Goal: Communication & Community: Ask a question

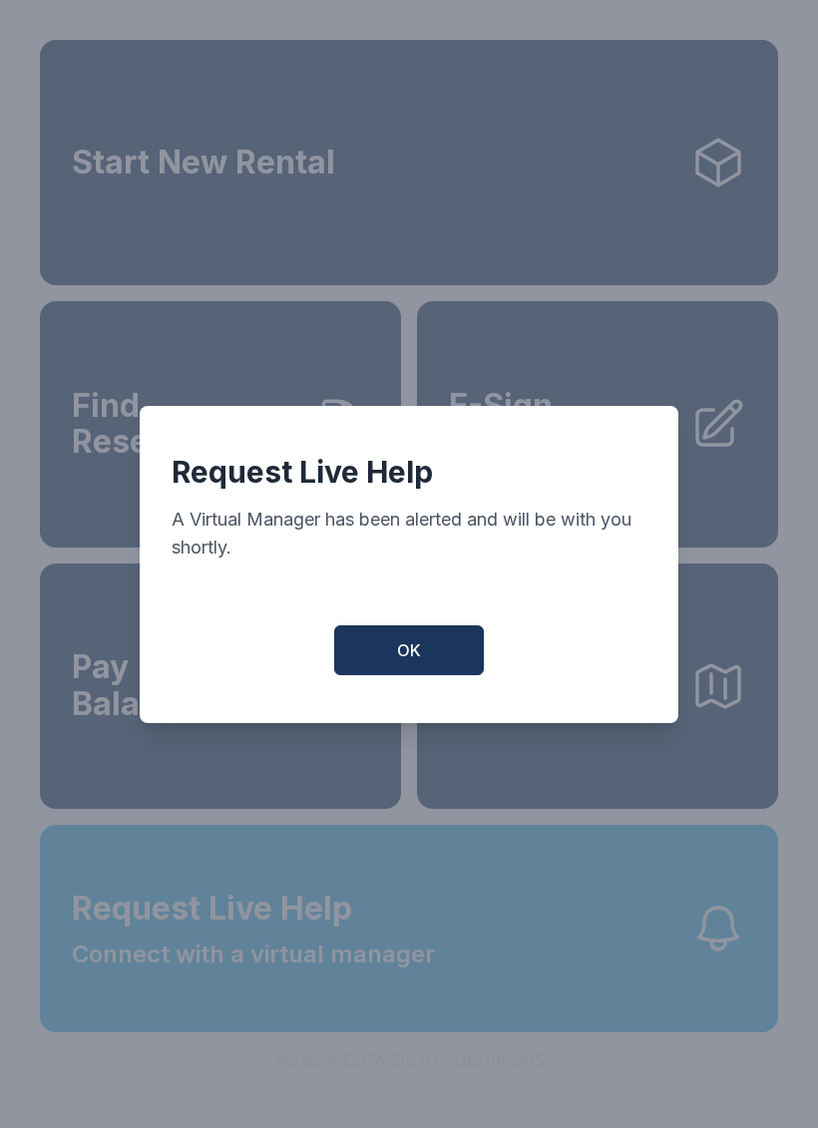
click at [438, 655] on button "OK" at bounding box center [409, 651] width 150 height 50
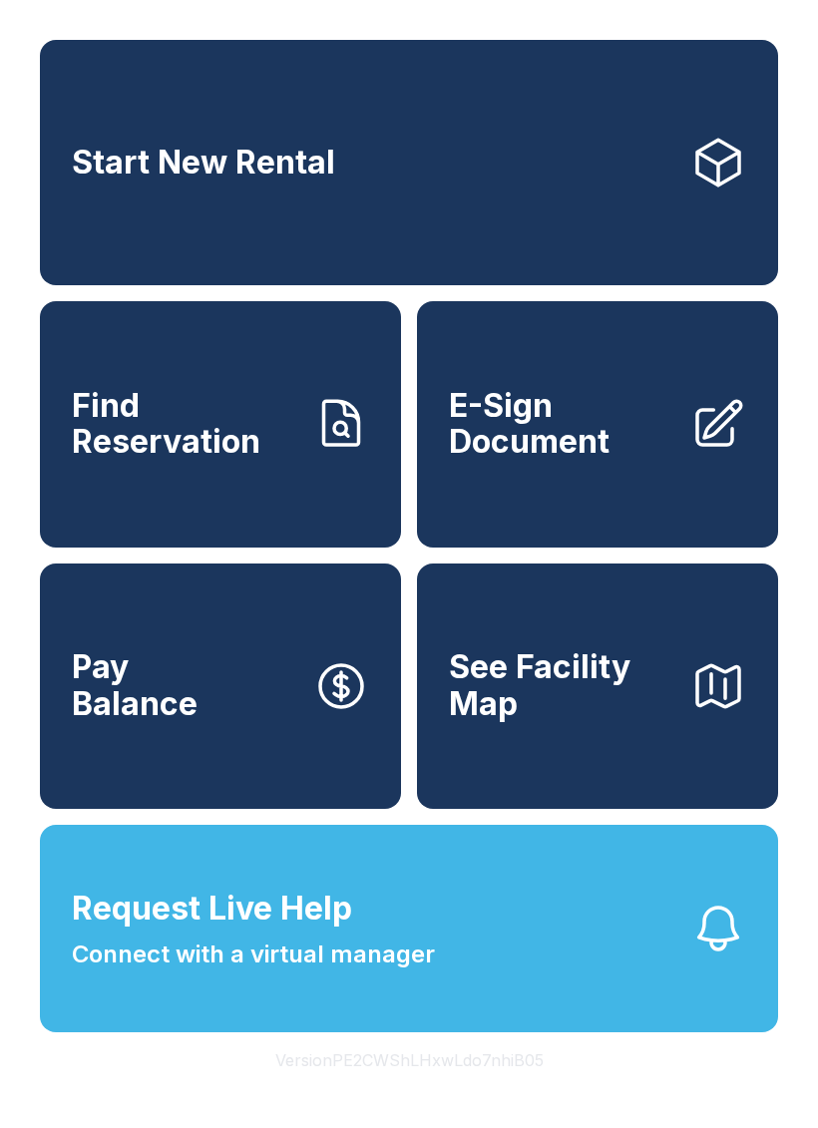
click at [429, 1027] on button "Request Live Help Connect with a virtual manager" at bounding box center [409, 929] width 738 height 208
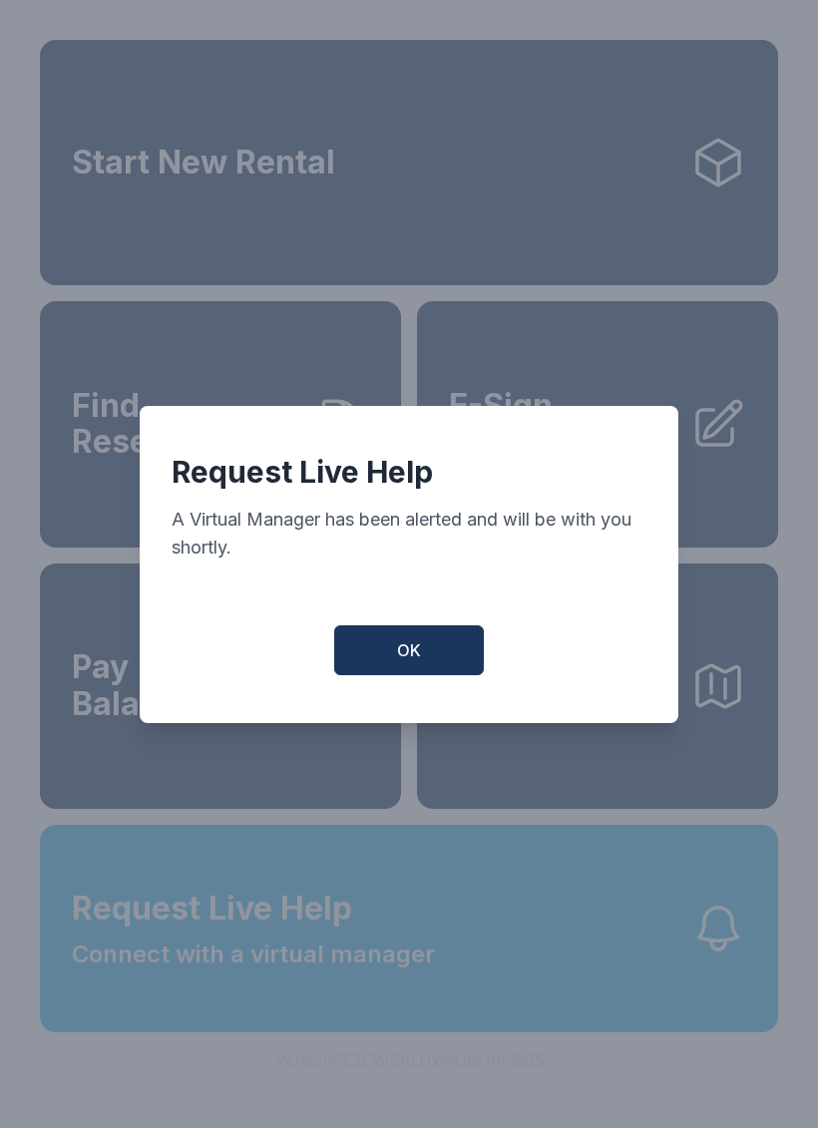
click at [403, 652] on span "OK" at bounding box center [409, 650] width 24 height 24
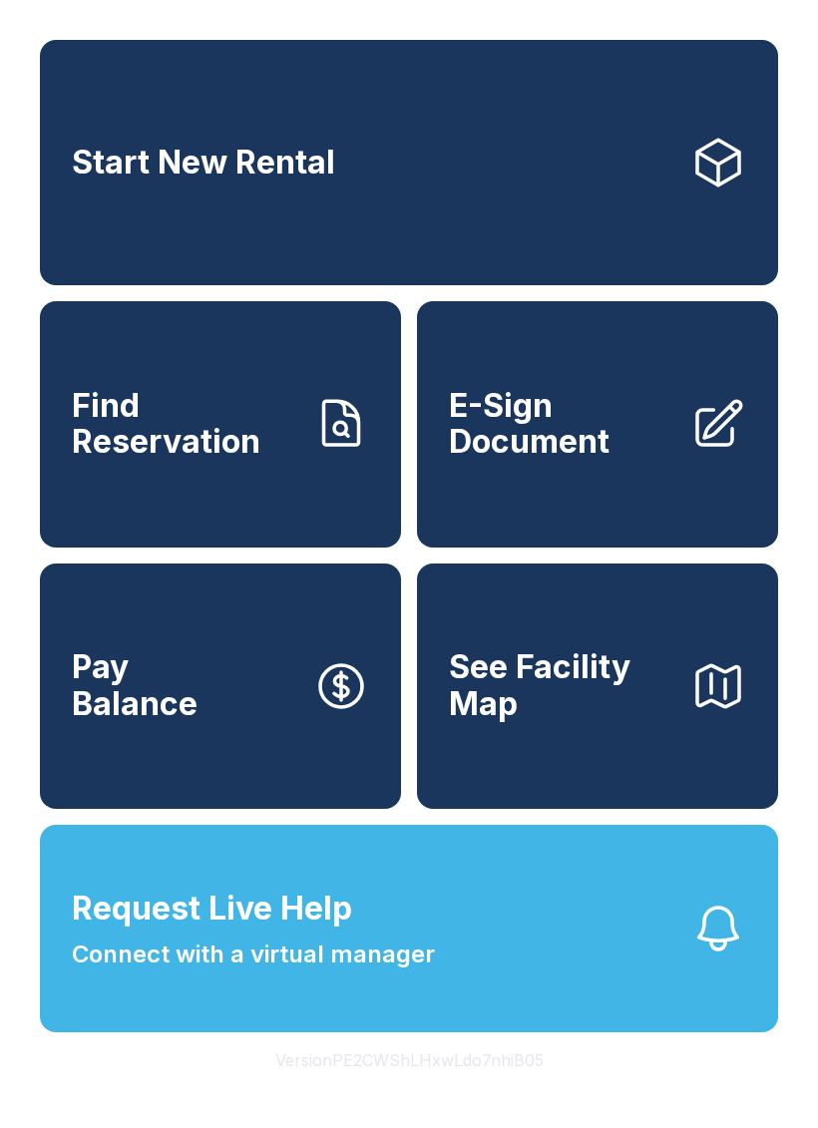
click at [374, 953] on span "Request Live Help Connect with a virtual manager" at bounding box center [253, 929] width 363 height 88
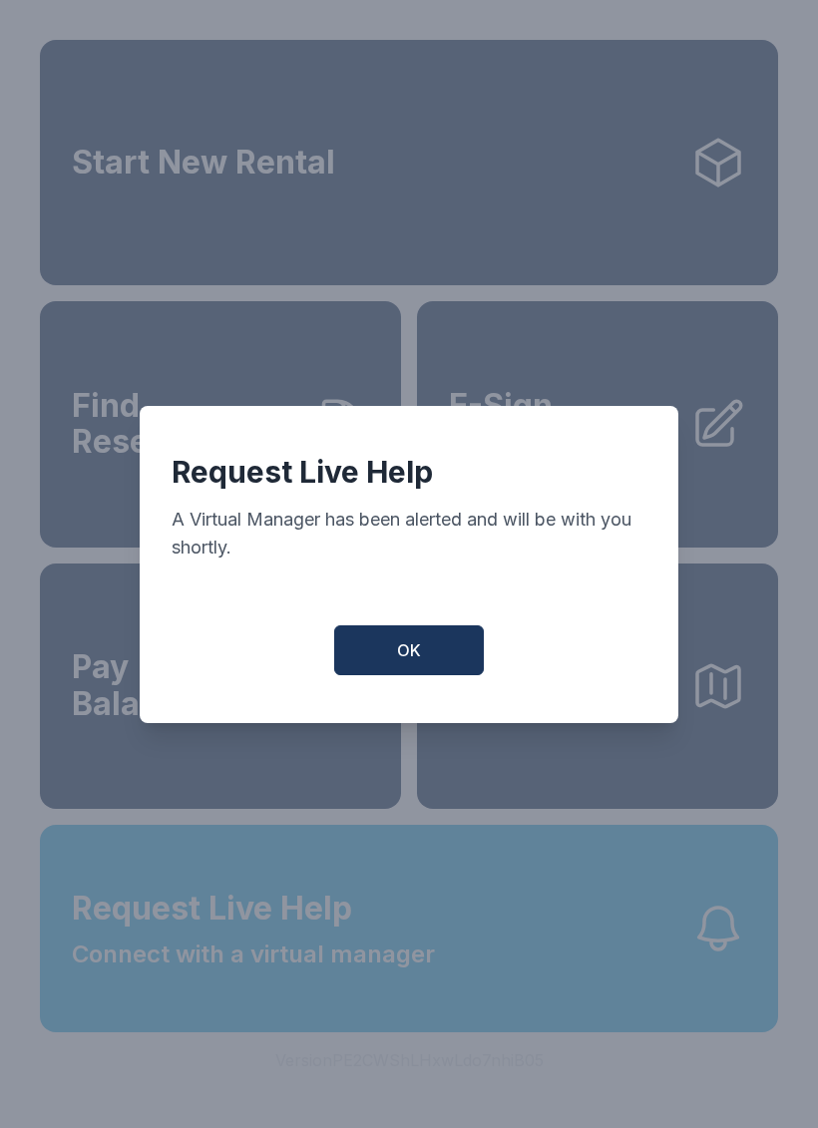
click at [443, 665] on button "OK" at bounding box center [409, 651] width 150 height 50
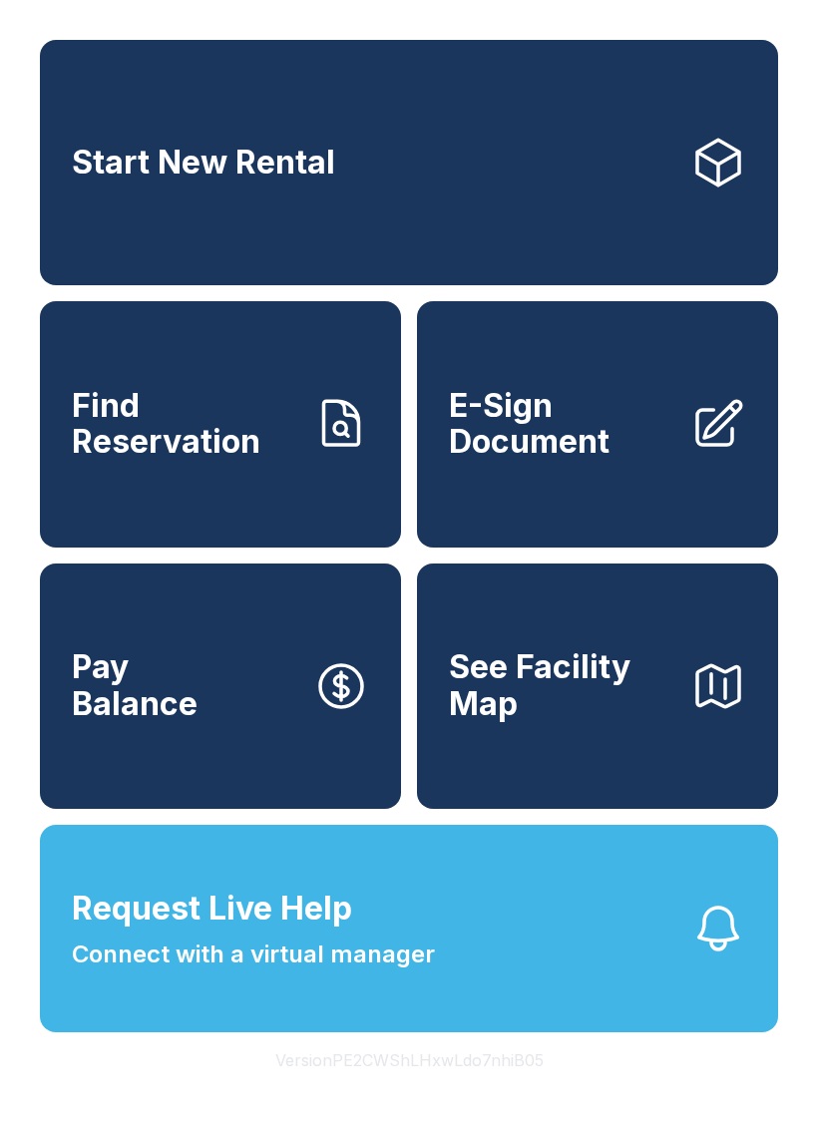
click at [544, 1019] on button "Request Live Help Connect with a virtual manager" at bounding box center [409, 929] width 738 height 208
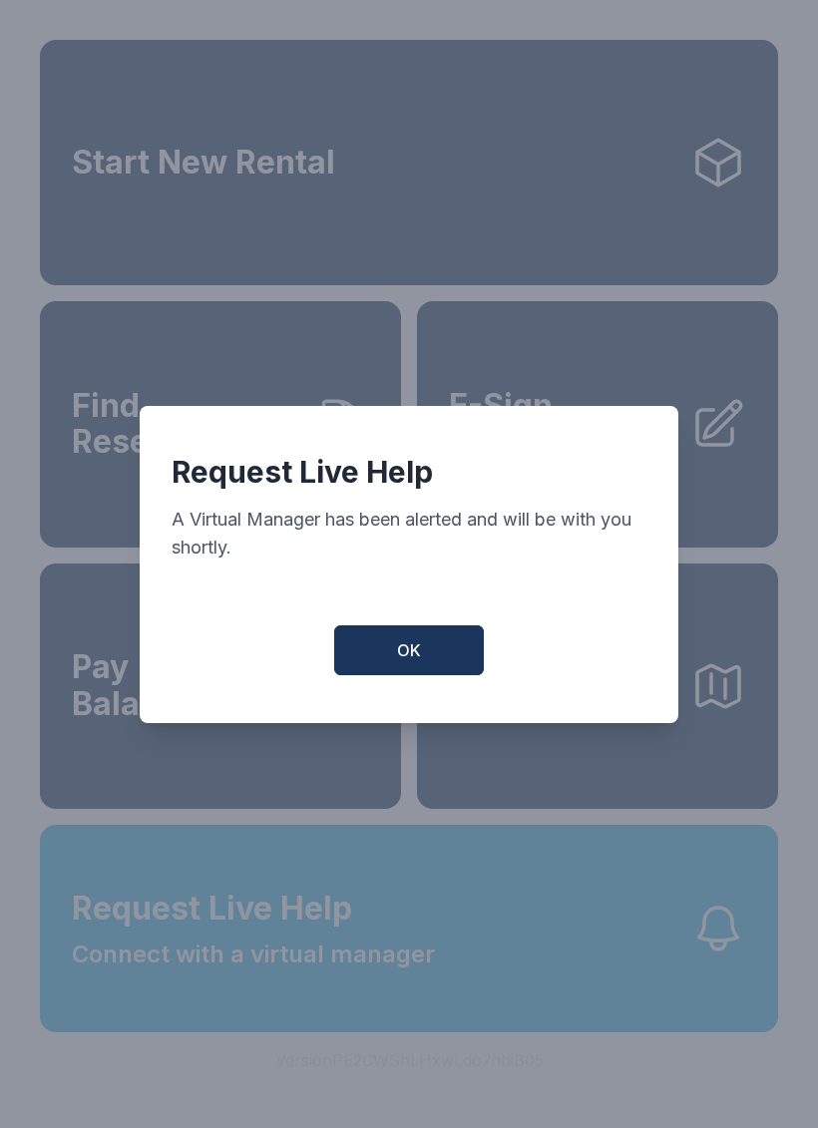
click at [412, 622] on div "Request Live Help A Virtual Manager has been alerted and will be with you short…" at bounding box center [409, 564] width 539 height 317
click at [442, 666] on button "OK" at bounding box center [409, 651] width 150 height 50
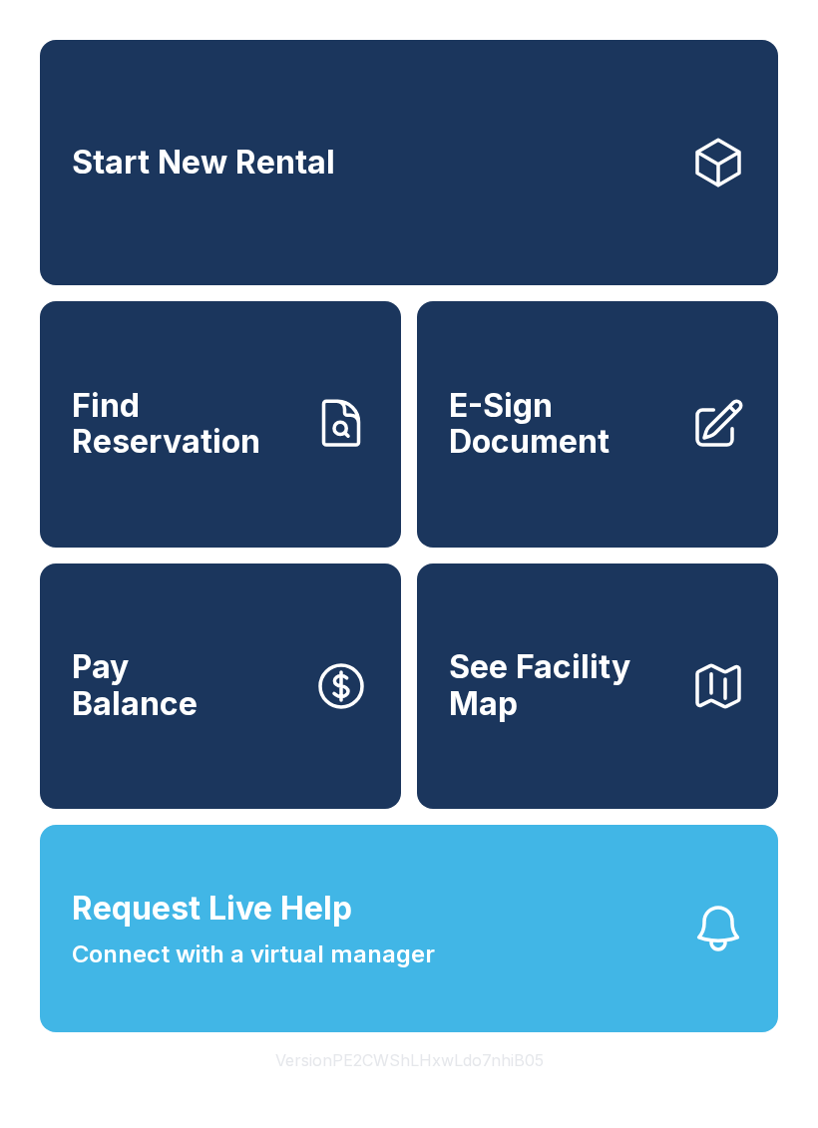
click at [589, 1033] on button "Request Live Help Connect with a virtual manager" at bounding box center [409, 929] width 738 height 208
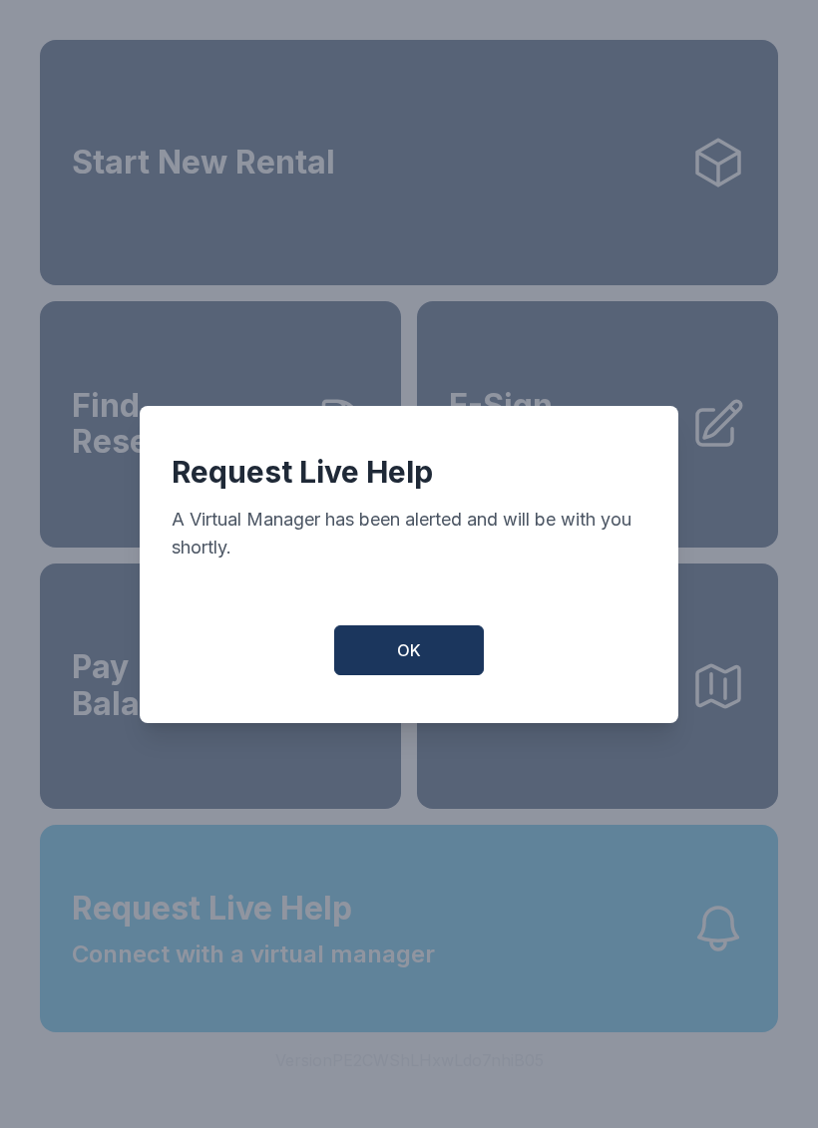
click at [454, 653] on button "OK" at bounding box center [409, 651] width 150 height 50
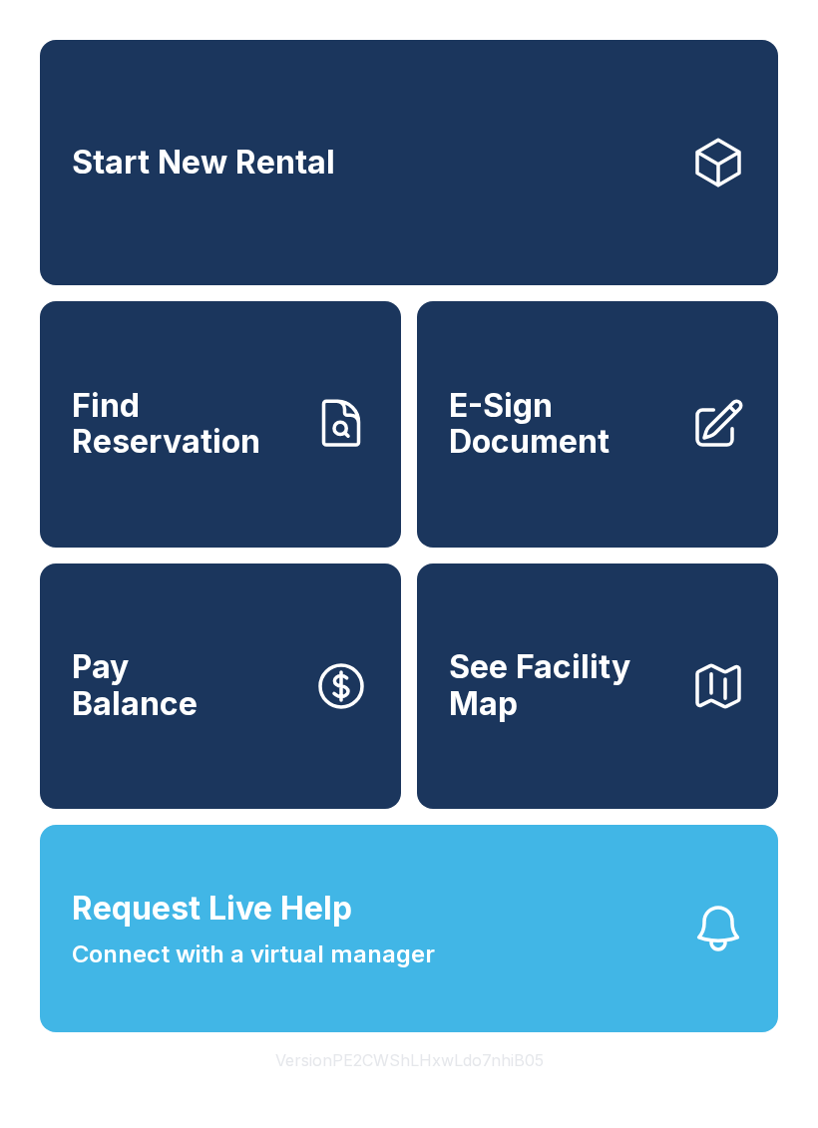
click at [358, 1033] on button "Request Live Help Connect with a virtual manager" at bounding box center [409, 929] width 738 height 208
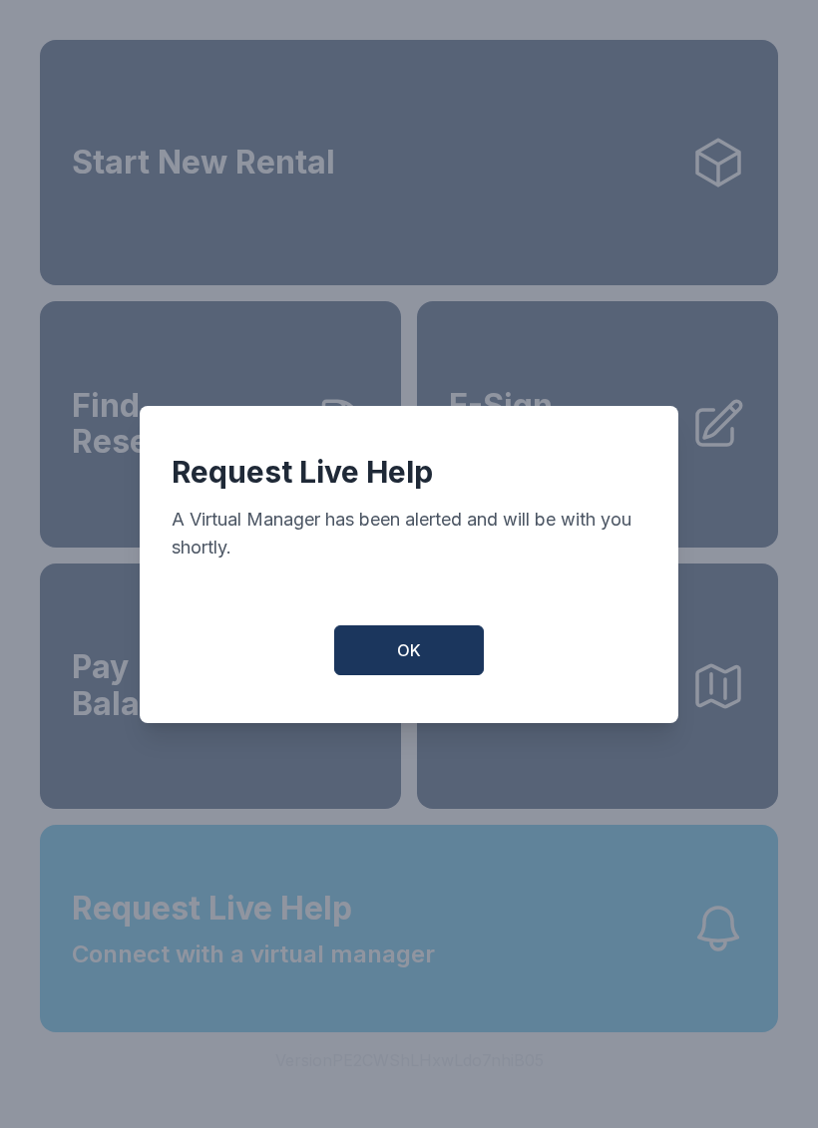
click at [415, 655] on span "OK" at bounding box center [409, 650] width 24 height 24
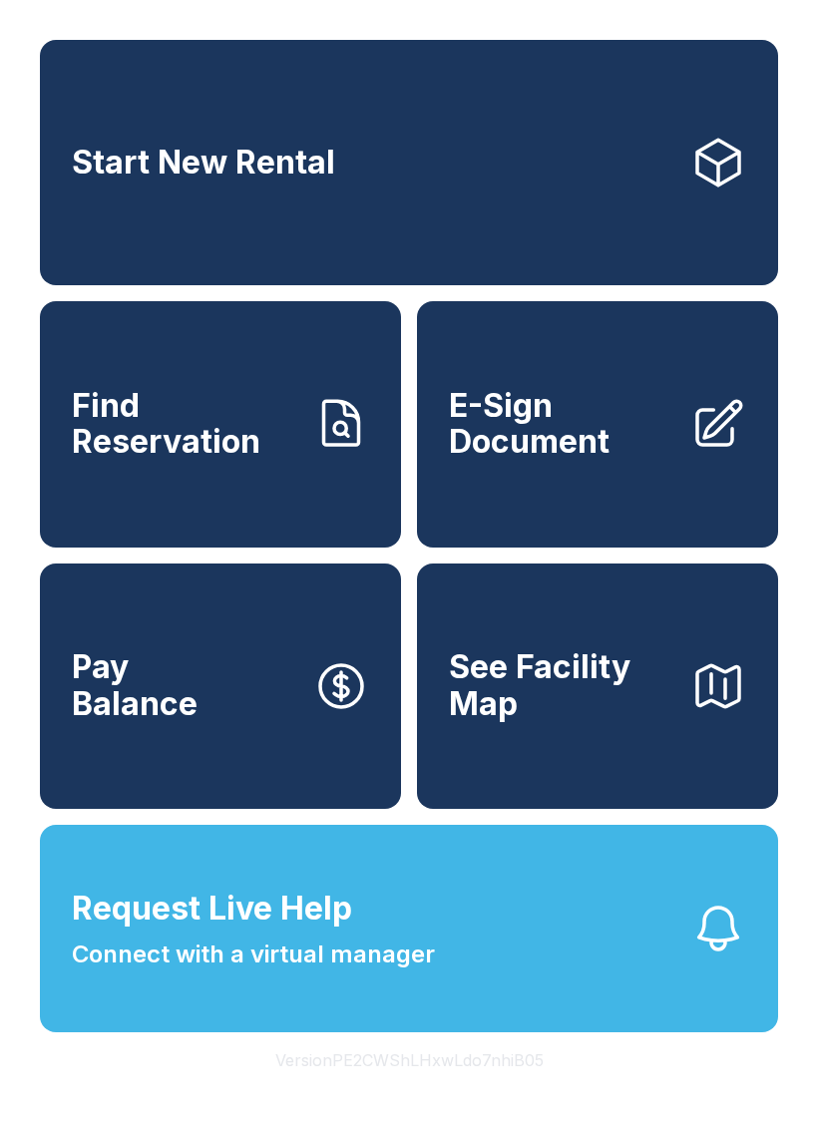
click at [554, 1083] on button "Version PE2CWShLHxwLdo7nhiB05" at bounding box center [409, 1061] width 300 height 56
click at [575, 1017] on button "Request Live Help Connect with a virtual manager" at bounding box center [409, 929] width 738 height 208
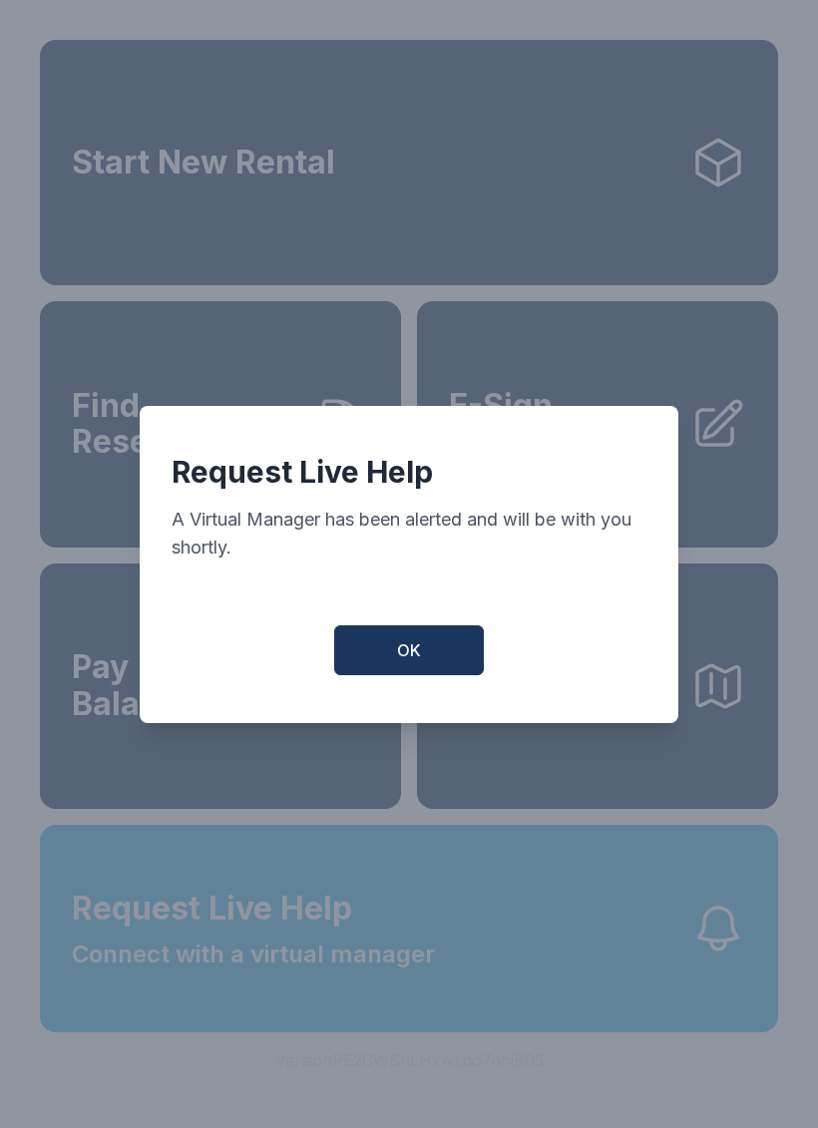
click at [440, 667] on button "OK" at bounding box center [409, 651] width 150 height 50
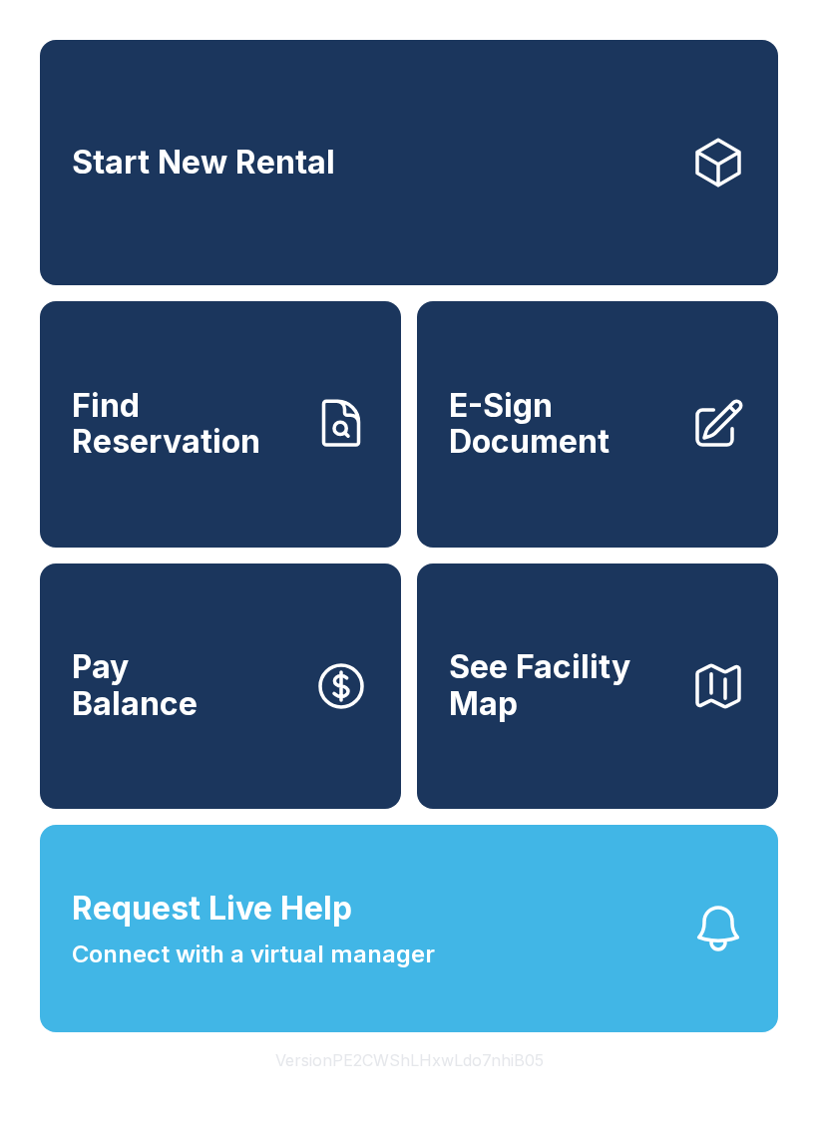
click at [533, 965] on button "Request Live Help Connect with a virtual manager" at bounding box center [409, 929] width 738 height 208
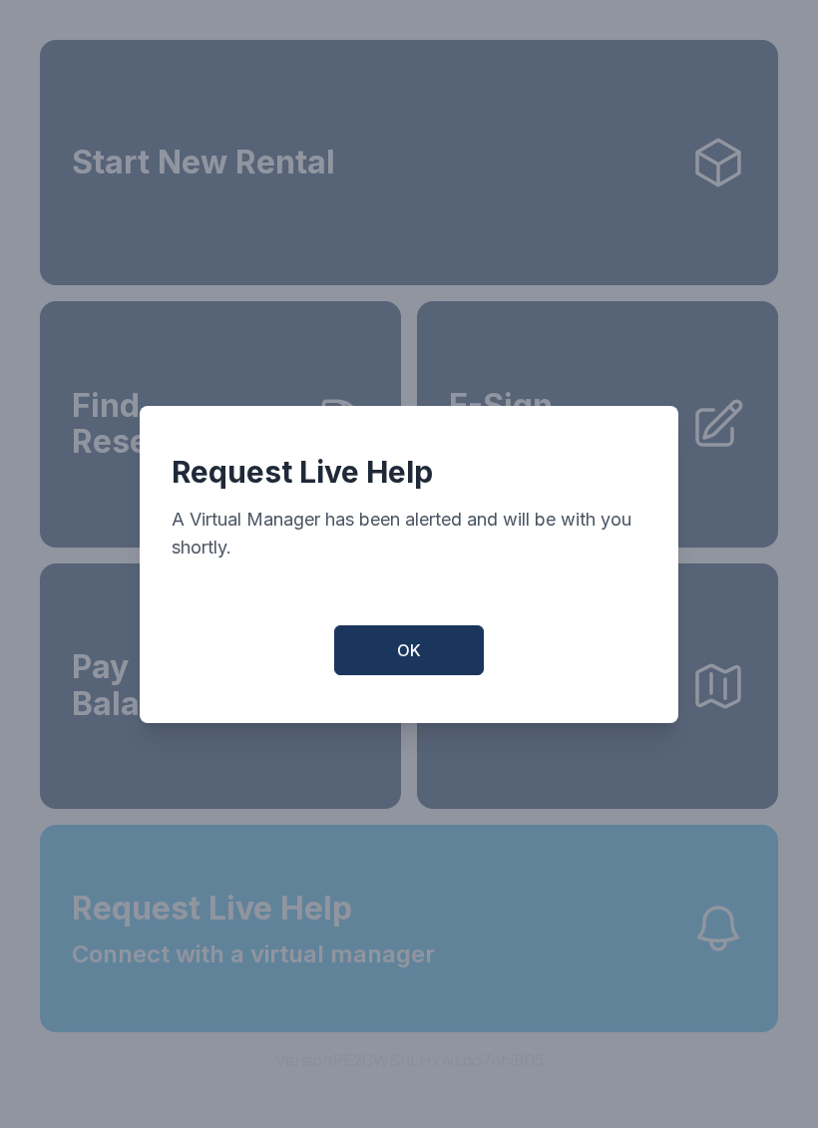
click at [435, 661] on button "OK" at bounding box center [409, 651] width 150 height 50
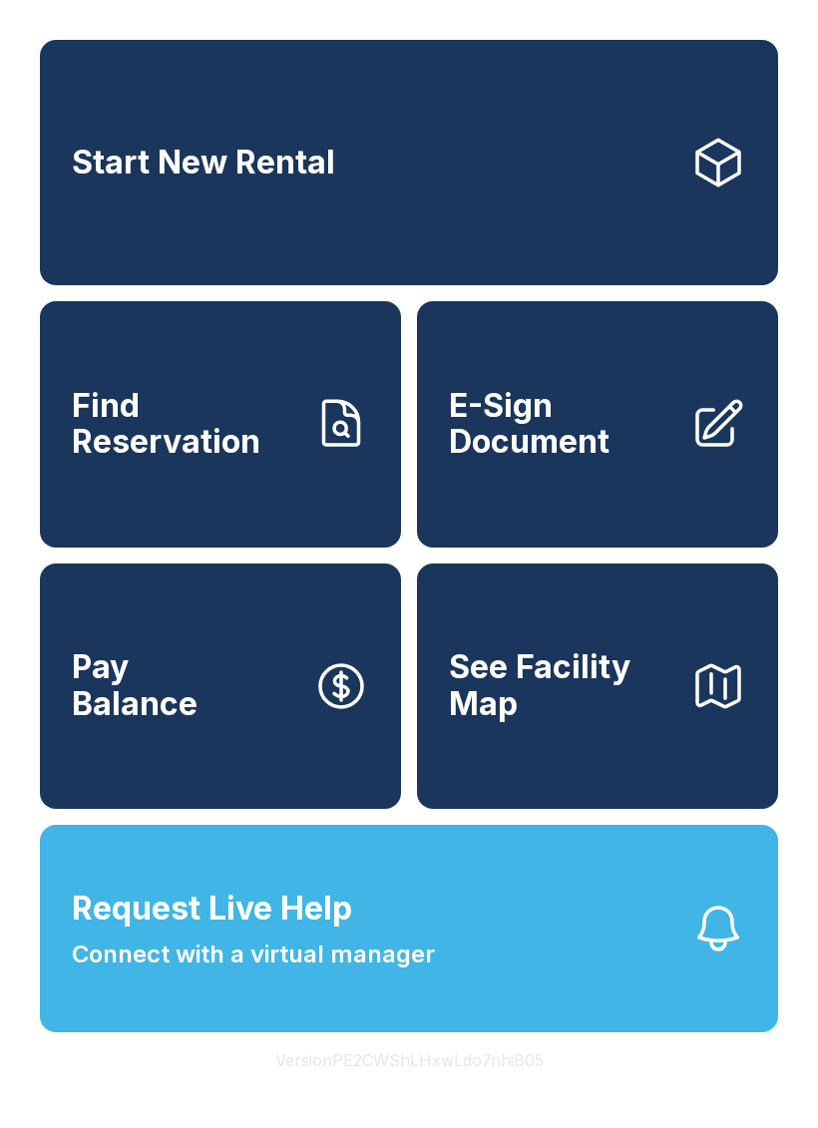
click at [438, 983] on button "Request Live Help Connect with a virtual manager" at bounding box center [409, 929] width 738 height 208
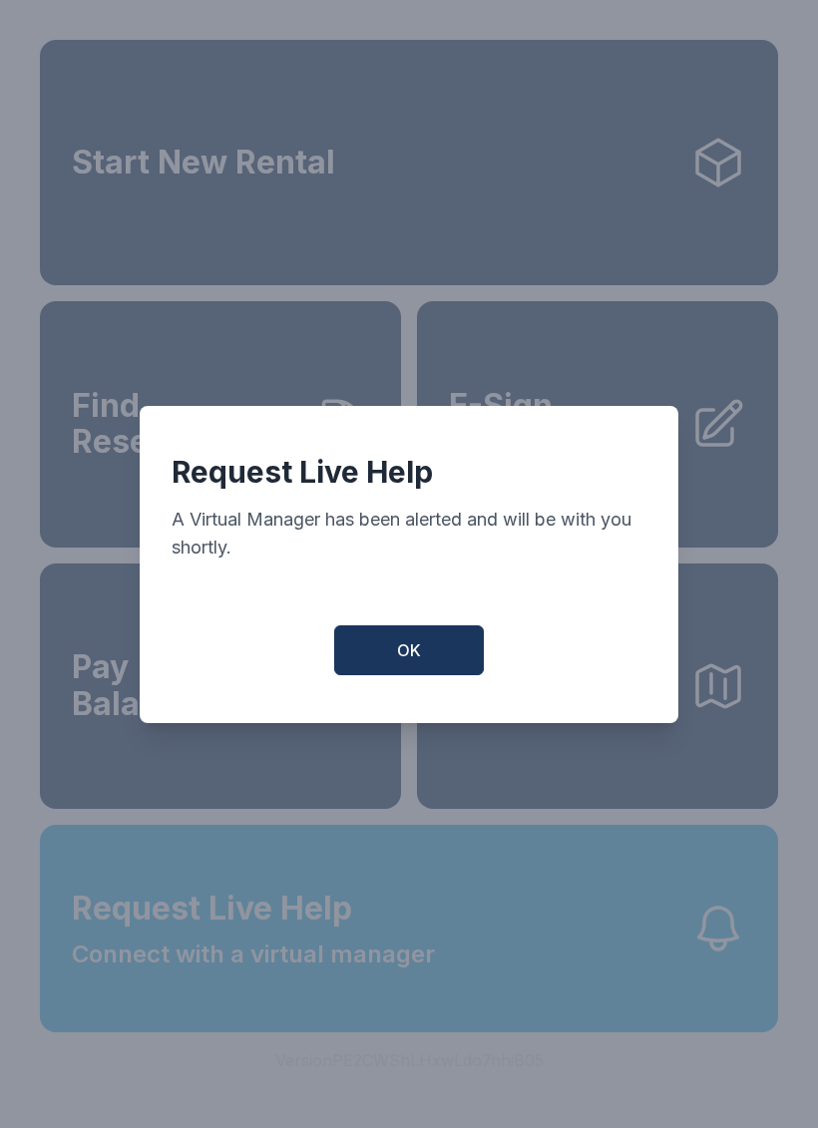
click at [422, 666] on button "OK" at bounding box center [409, 651] width 150 height 50
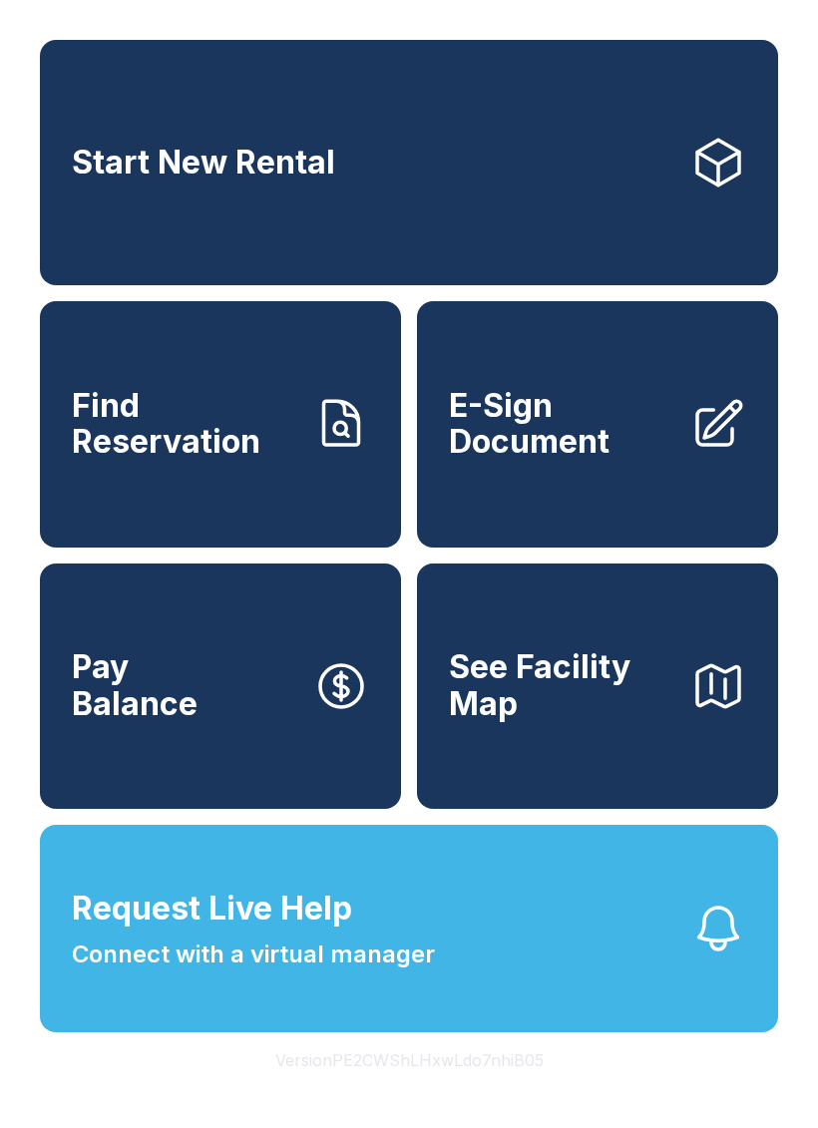
click at [528, 978] on button "Request Live Help Connect with a virtual manager" at bounding box center [409, 929] width 738 height 208
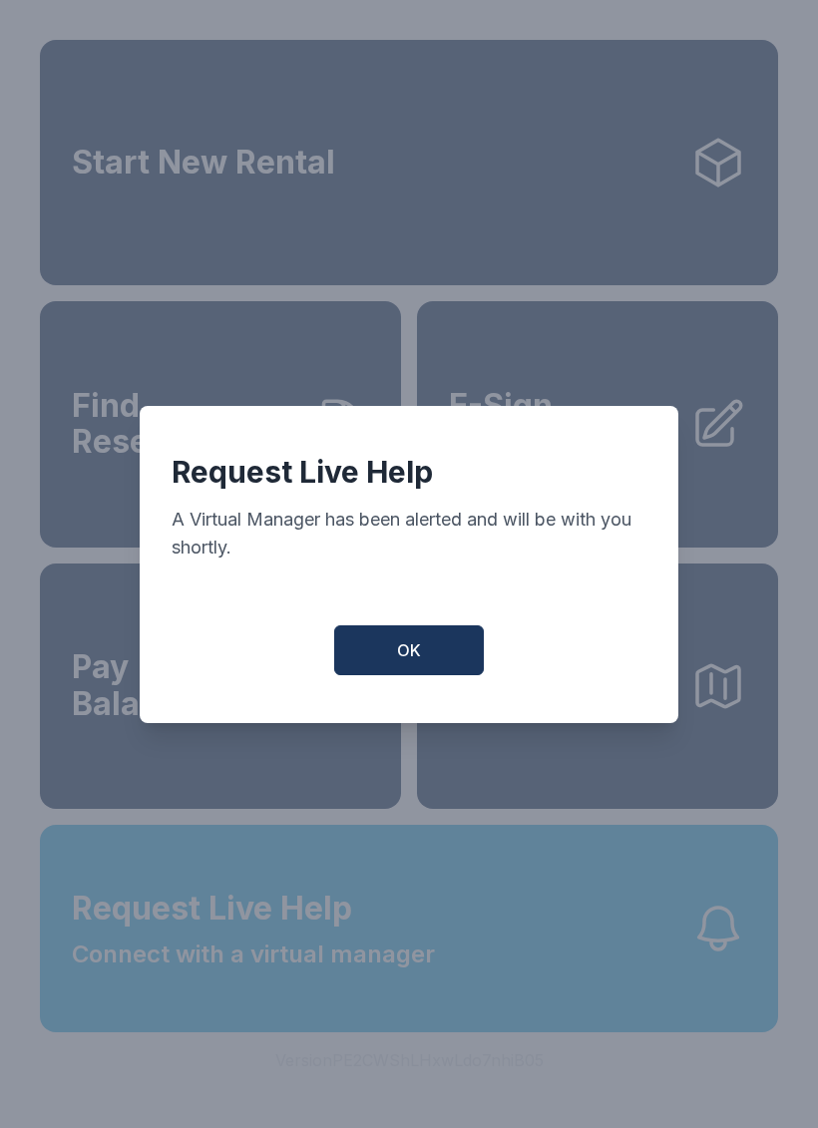
click at [416, 638] on button "OK" at bounding box center [409, 651] width 150 height 50
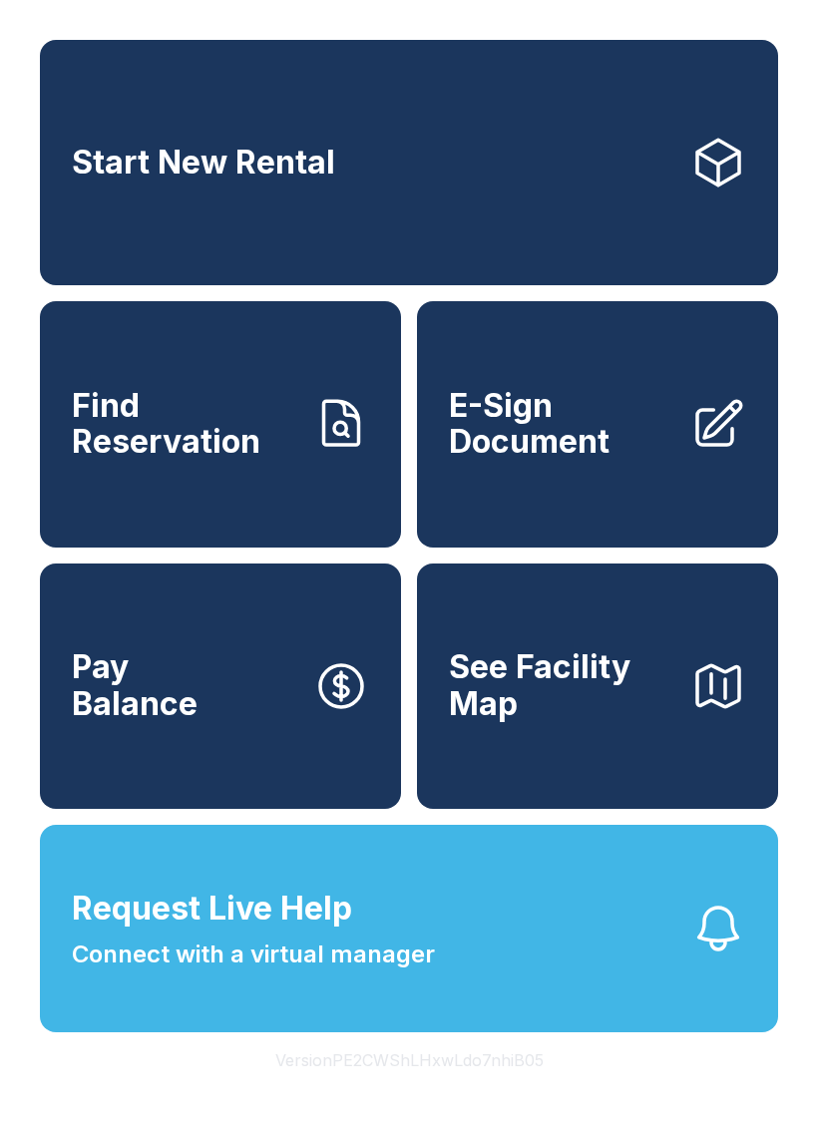
click at [503, 899] on button "Request Live Help Connect with a virtual manager" at bounding box center [409, 929] width 738 height 208
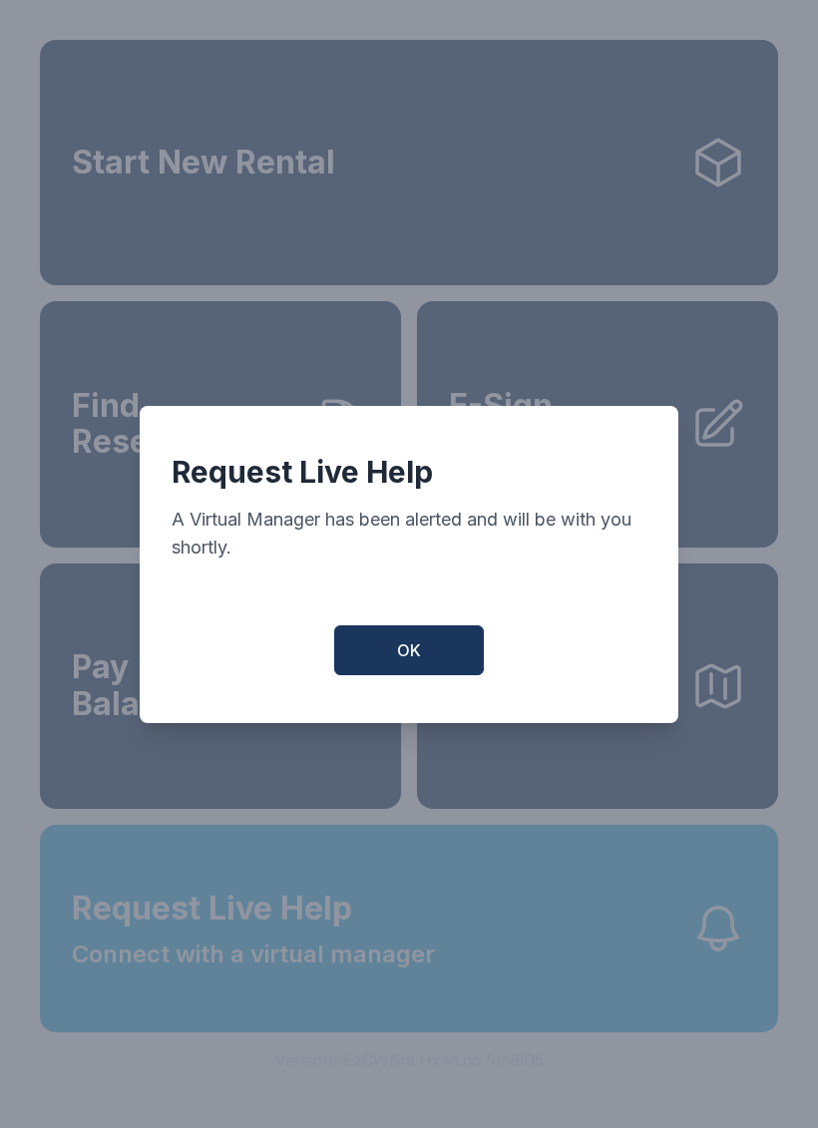
click at [441, 650] on button "OK" at bounding box center [409, 651] width 150 height 50
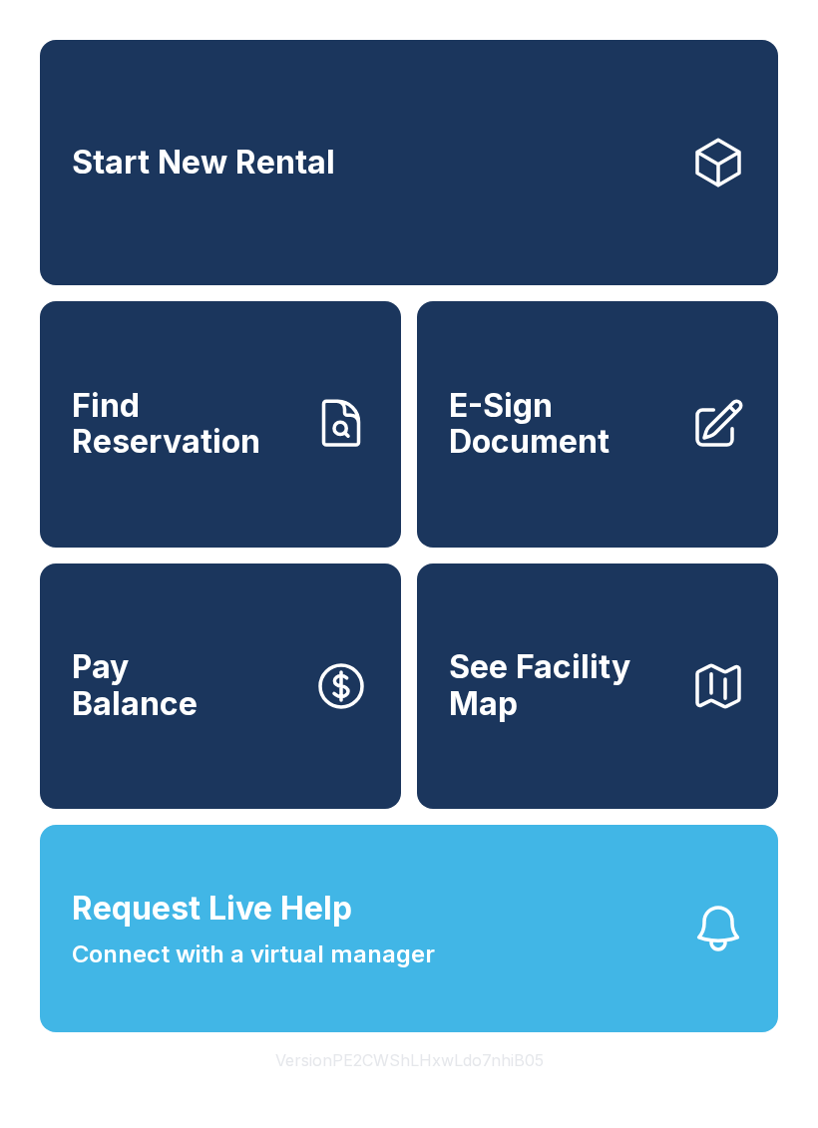
click at [432, 973] on span "Connect with a virtual manager" at bounding box center [253, 955] width 363 height 36
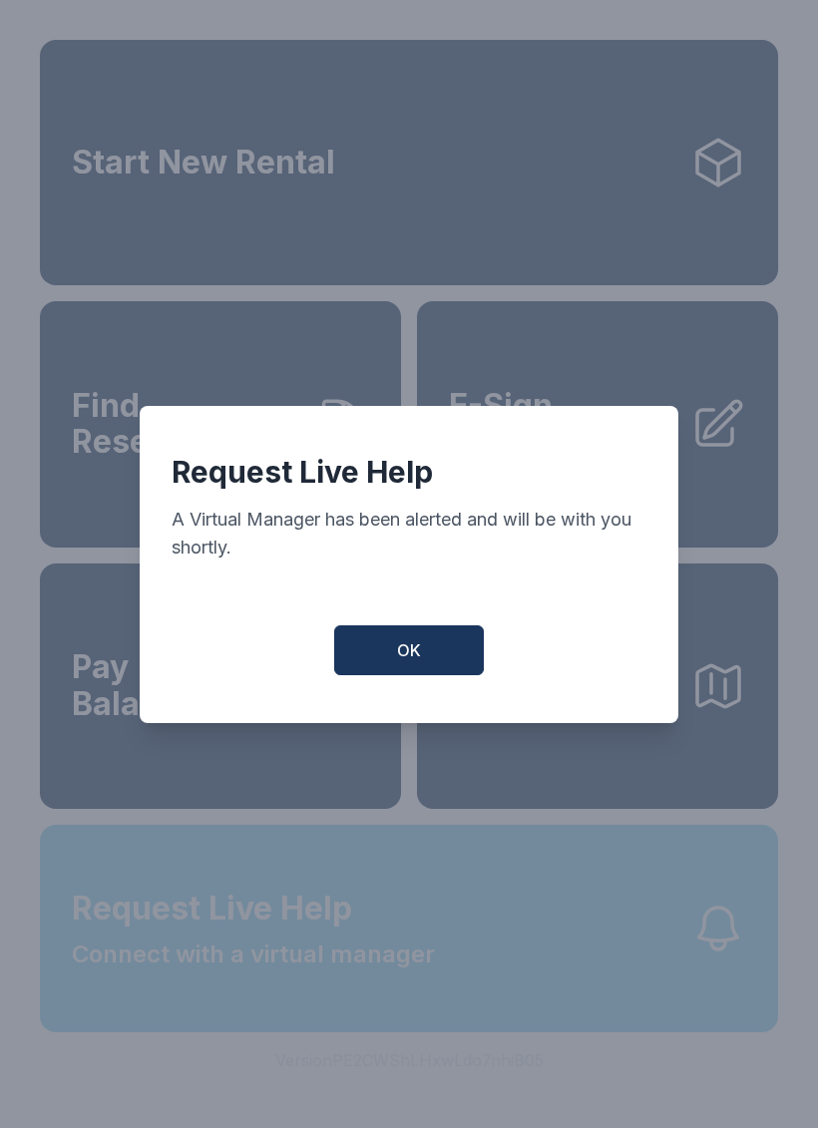
click at [415, 662] on span "OK" at bounding box center [409, 650] width 24 height 24
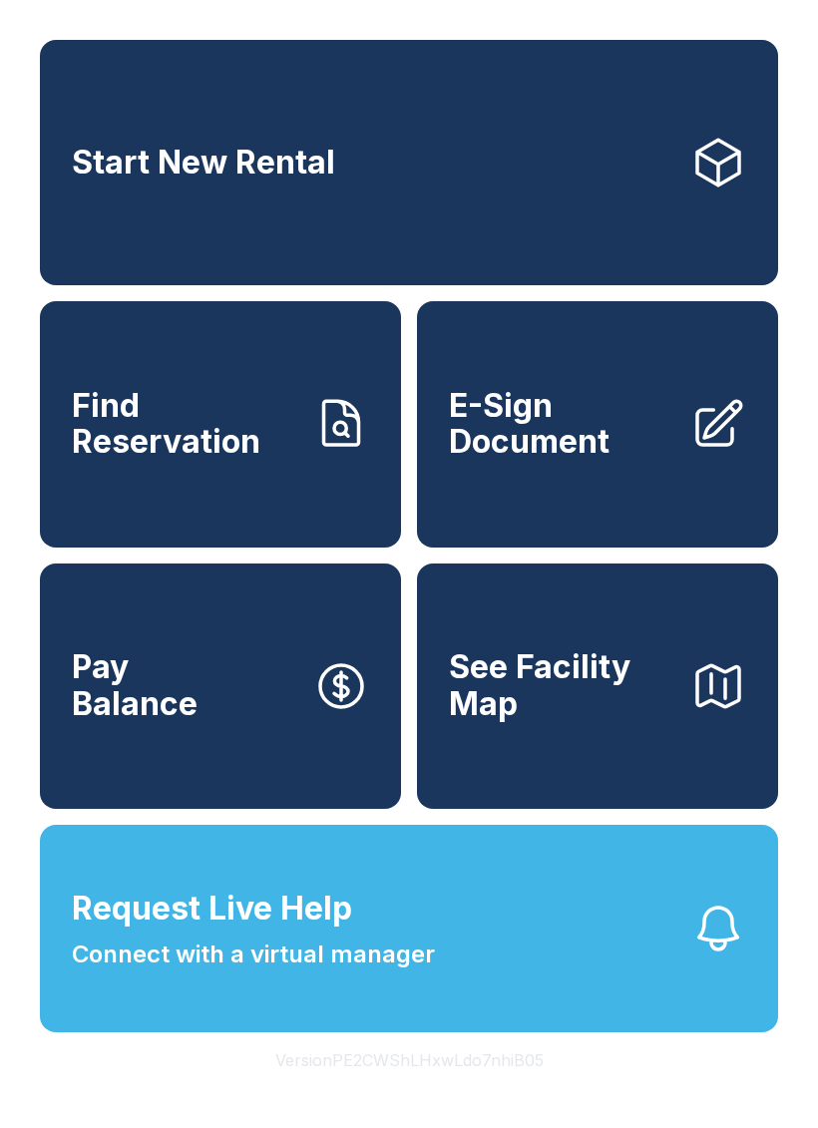
click at [434, 956] on button "Request Live Help Connect with a virtual manager" at bounding box center [409, 929] width 738 height 208
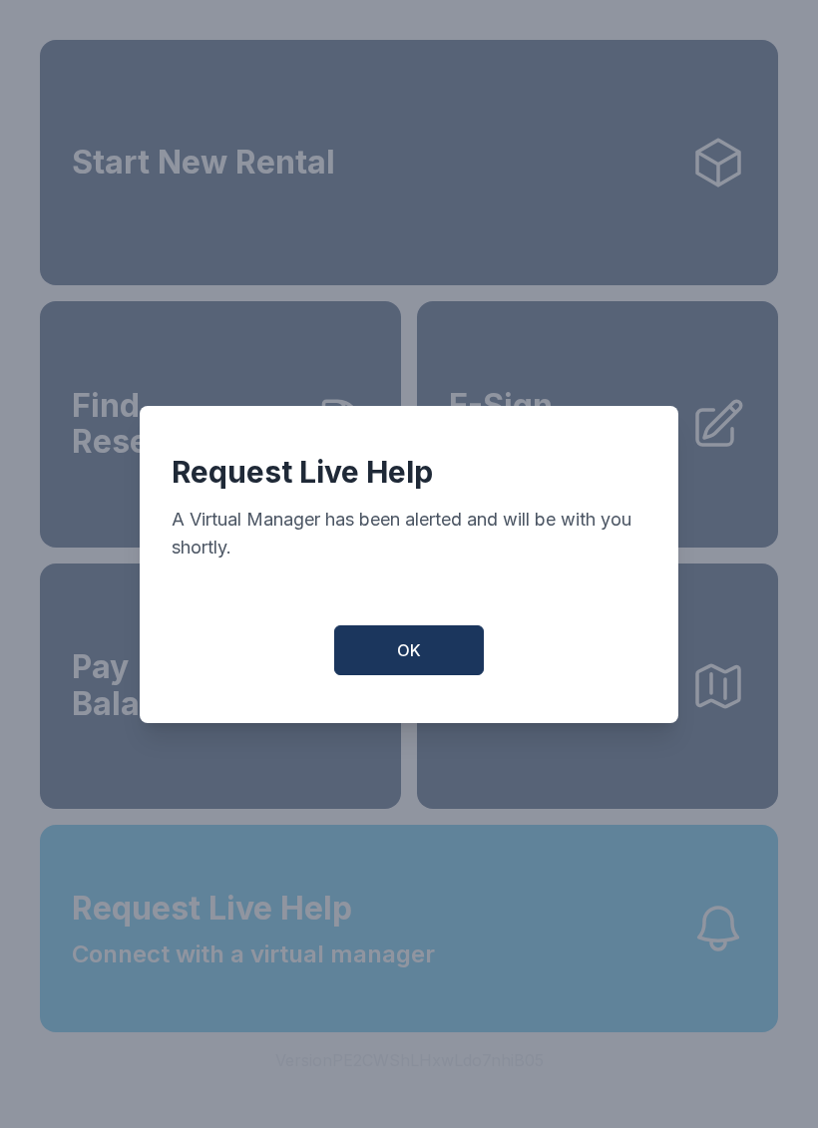
click at [403, 660] on span "OK" at bounding box center [409, 650] width 24 height 24
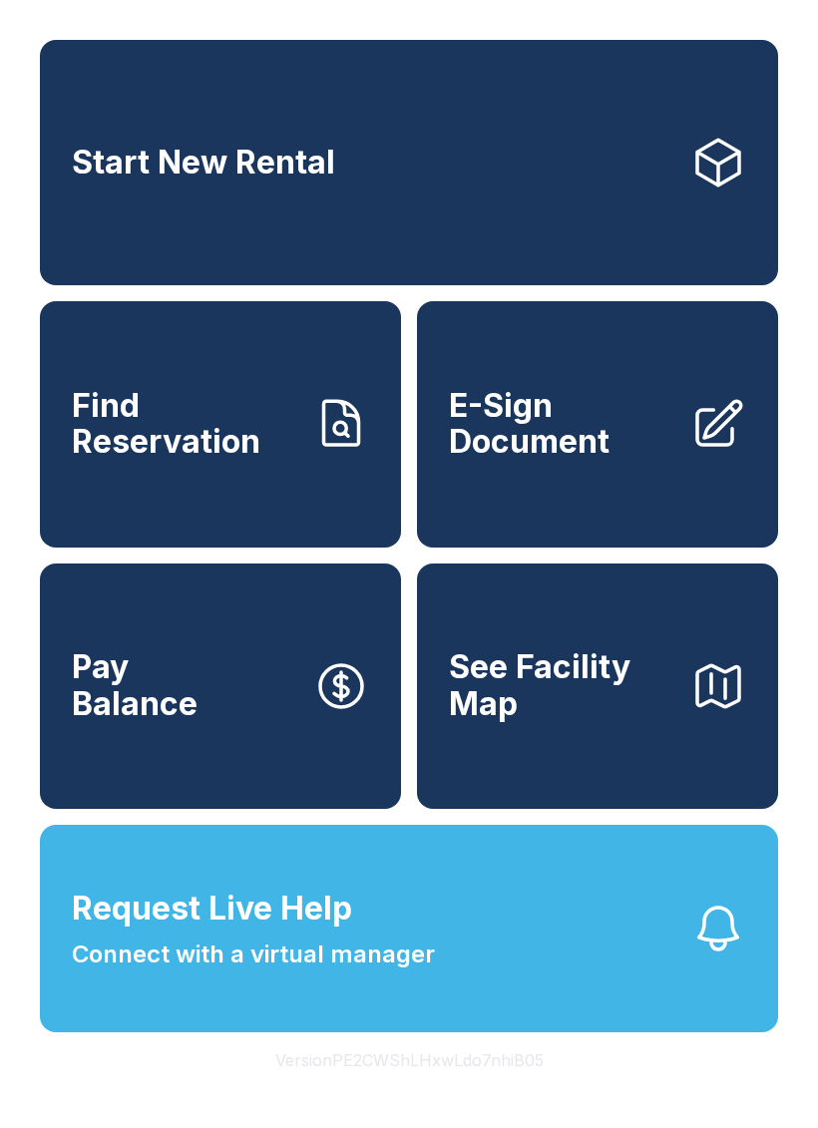
click at [419, 948] on span "Request Live Help Connect with a virtual manager" at bounding box center [253, 929] width 363 height 88
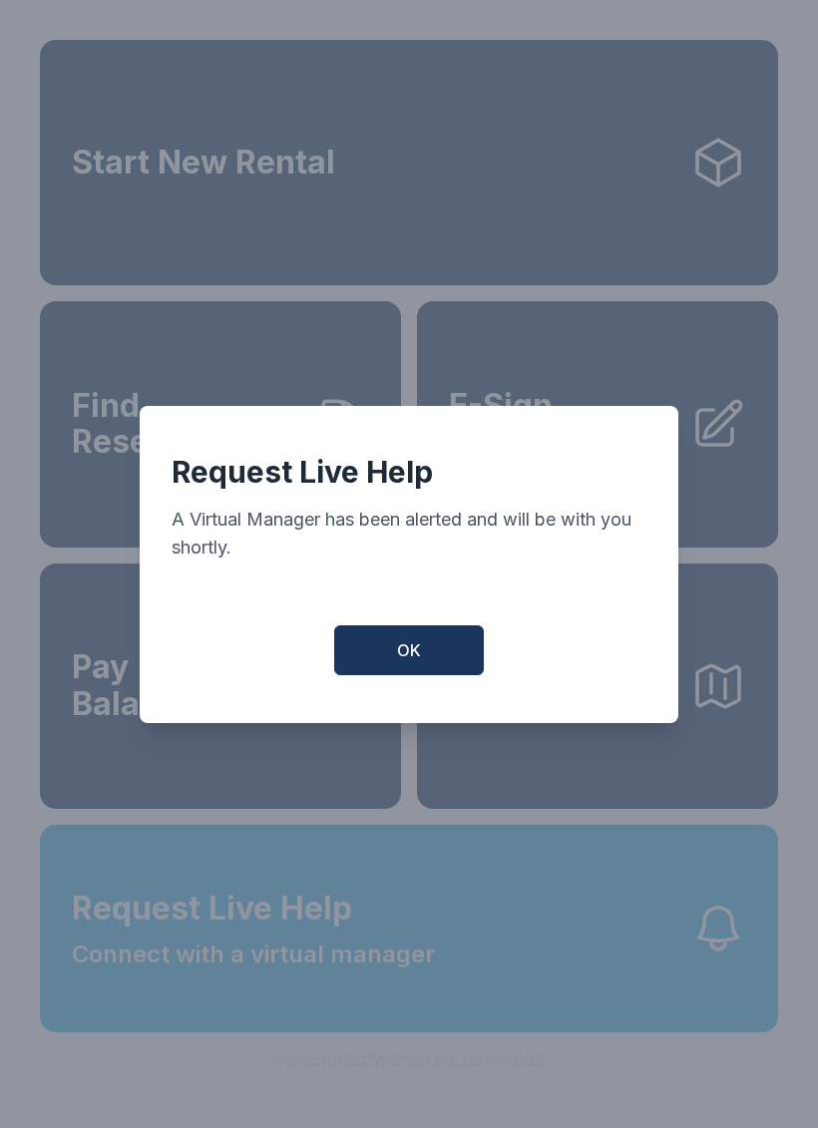
click at [386, 658] on button "OK" at bounding box center [409, 651] width 150 height 50
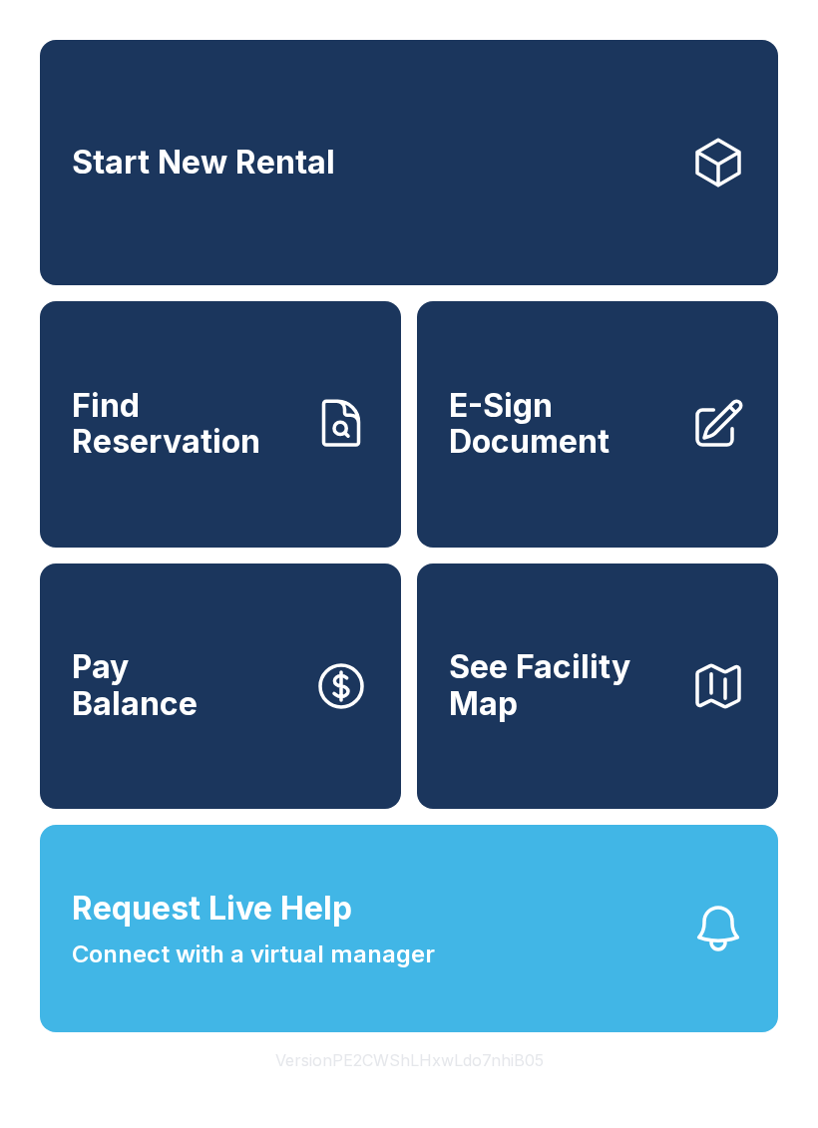
click at [437, 974] on button "Request Live Help Connect with a virtual manager" at bounding box center [409, 929] width 738 height 208
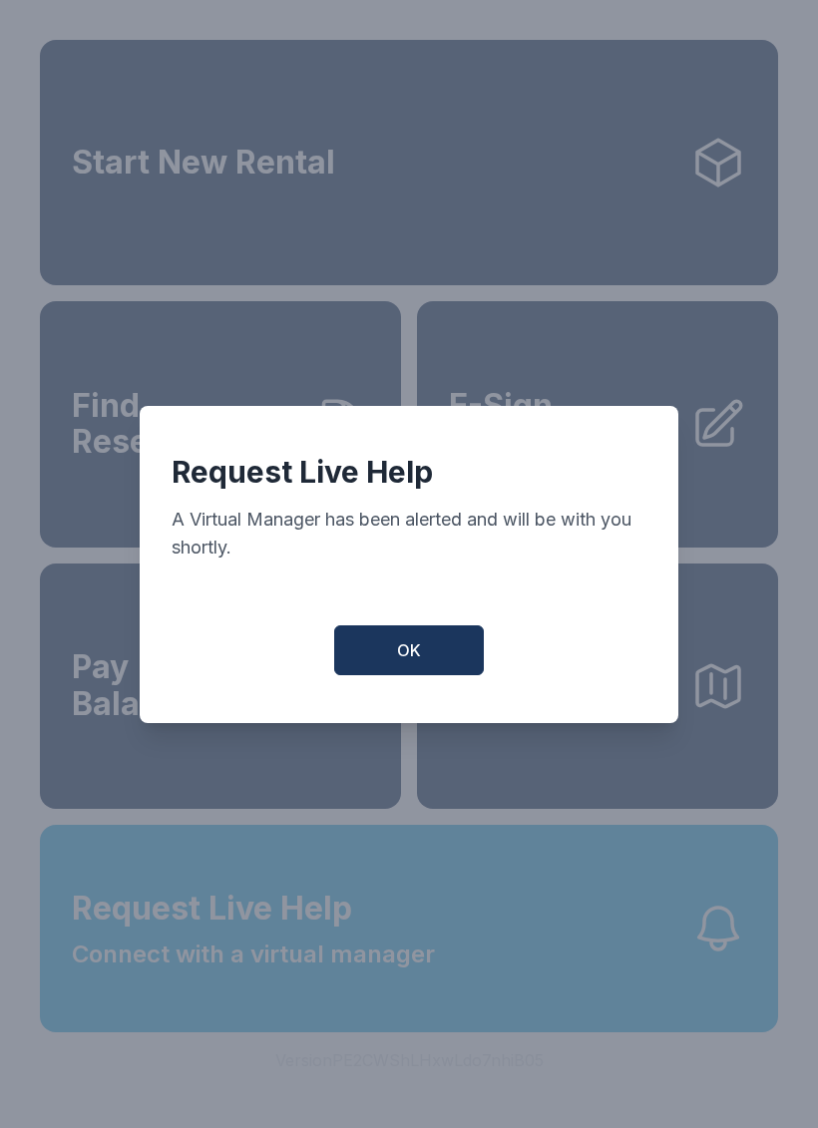
click at [390, 640] on button "OK" at bounding box center [409, 651] width 150 height 50
